Goal: Obtain resource: Download file/media

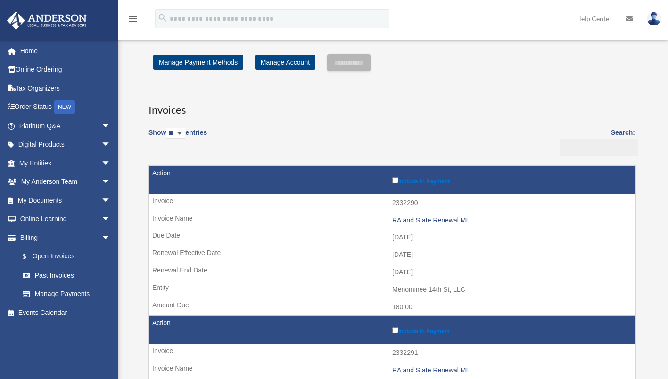
click at [85, 202] on link "My Documents arrow_drop_down" at bounding box center [66, 200] width 118 height 19
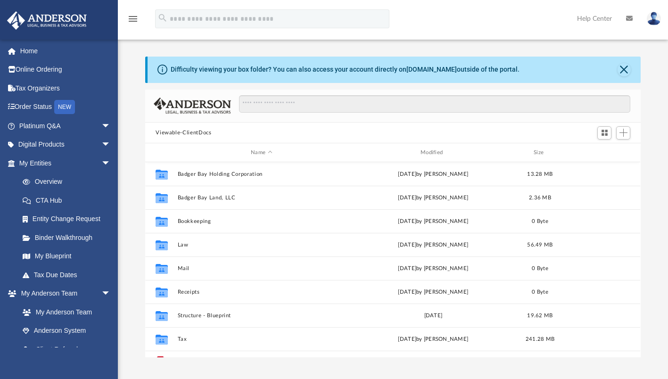
scroll to position [207, 488]
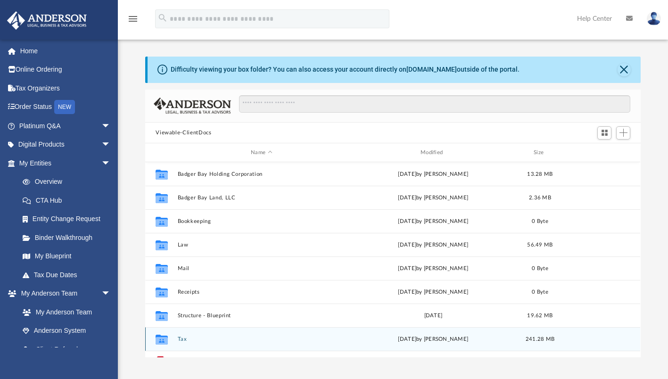
click at [181, 335] on div "Collaborated Folder Tax [DATE] by [PERSON_NAME] 241.28 MB" at bounding box center [392, 339] width 495 height 24
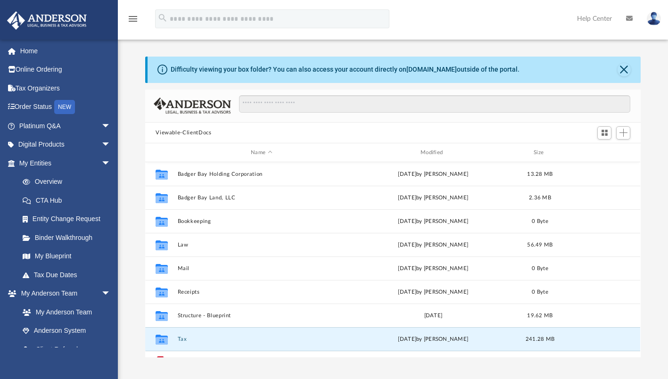
click at [181, 337] on button "Tax" at bounding box center [262, 339] width 168 height 6
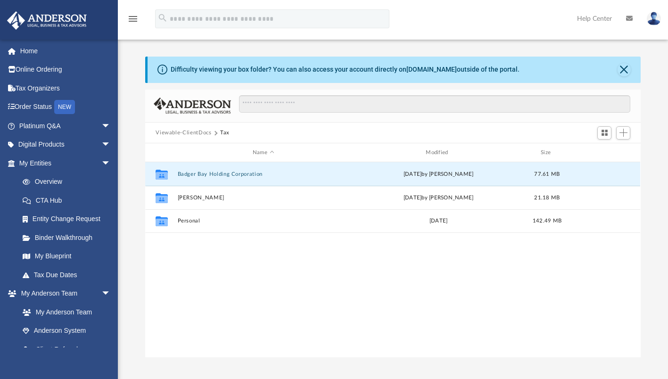
click at [241, 174] on button "Badger Bay Holding Corporation" at bounding box center [263, 174] width 171 height 6
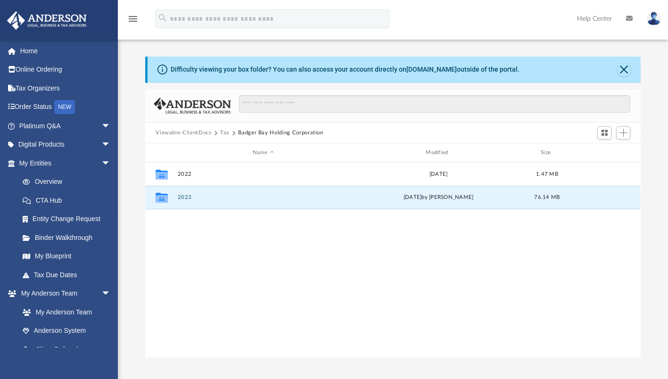
click at [185, 196] on button "2023" at bounding box center [263, 198] width 171 height 6
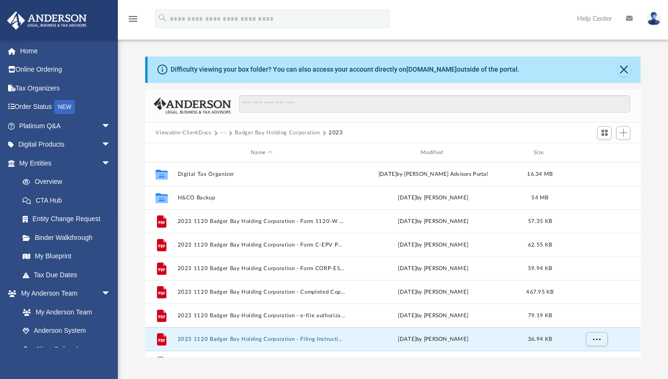
click at [256, 338] on button "2023 1120 Badger Bay Holding Corporation - Filing Instructions.pdf" at bounding box center [262, 339] width 168 height 6
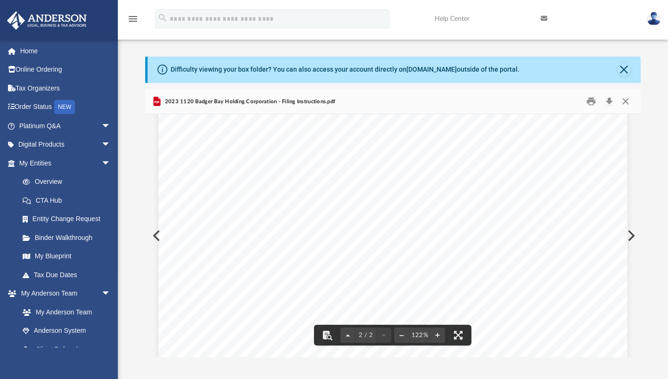
scroll to position [718, 0]
click at [590, 101] on button "Print" at bounding box center [591, 101] width 19 height 15
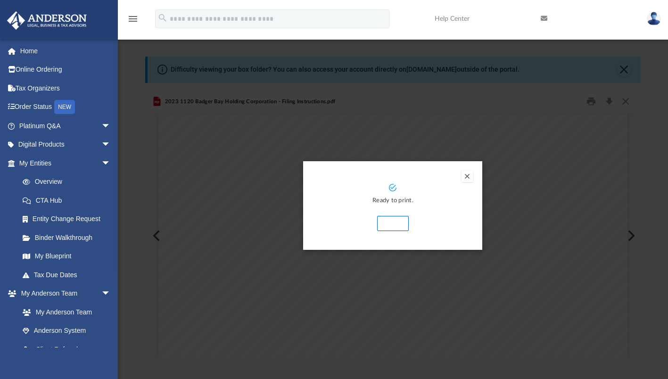
click at [392, 223] on button "Print" at bounding box center [393, 223] width 32 height 15
